Goal: Task Accomplishment & Management: Manage account settings

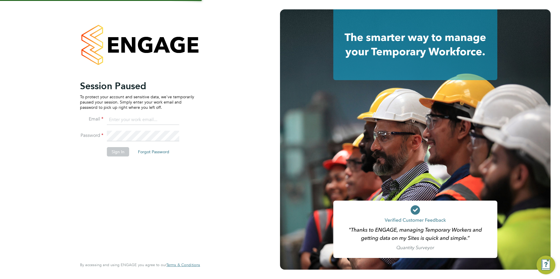
type input "emma@carbonrecruitment.co.uk"
click at [118, 157] on li "Sign In Forgot Password" at bounding box center [137, 154] width 114 height 15
click at [117, 151] on button "Sign In" at bounding box center [118, 151] width 22 height 9
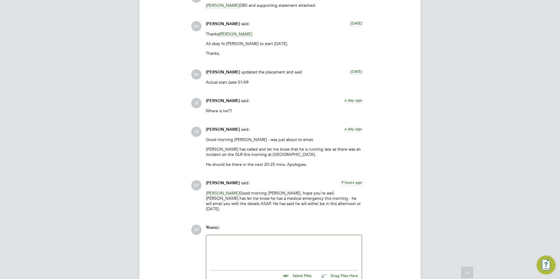
scroll to position [853, 0]
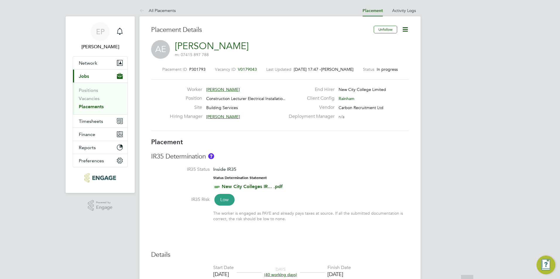
drag, startPoint x: 436, startPoint y: 178, endPoint x: 464, endPoint y: 95, distance: 87.0
click at [231, 87] on span "[PERSON_NAME]" at bounding box center [223, 89] width 34 height 5
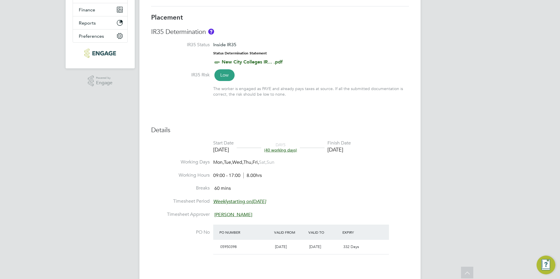
drag, startPoint x: 453, startPoint y: 166, endPoint x: 464, endPoint y: 82, distance: 84.9
